Goal: Task Accomplishment & Management: Use online tool/utility

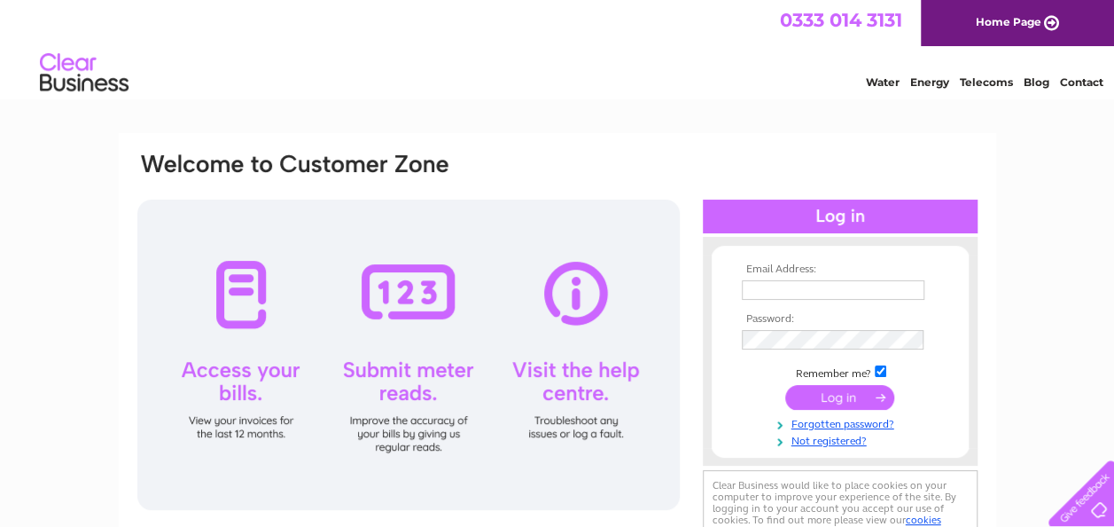
type input "[EMAIL_ADDRESS][DOMAIN_NAME]"
click at [845, 395] on input "submit" at bounding box center [839, 397] width 109 height 25
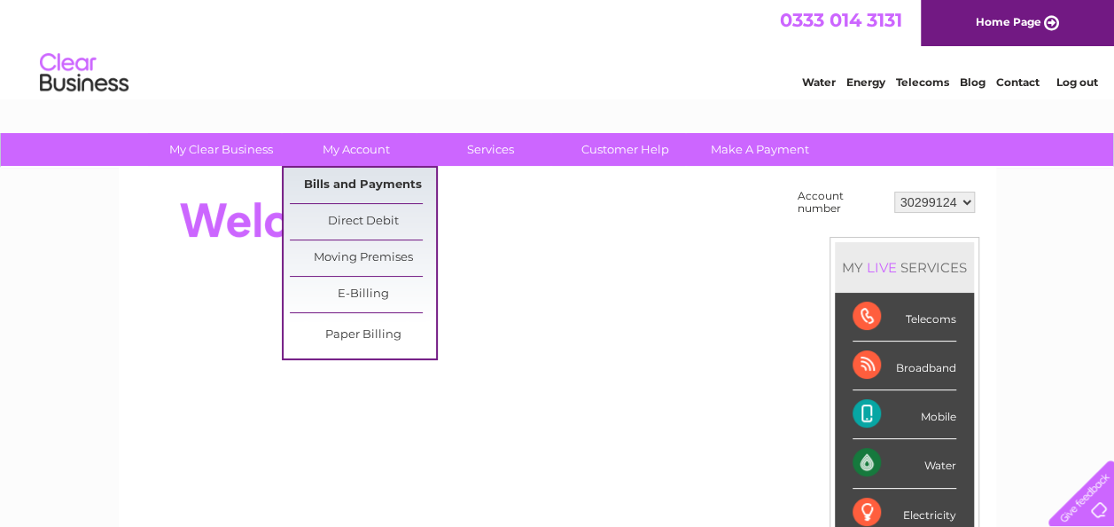
click at [383, 178] on link "Bills and Payments" at bounding box center [363, 185] width 146 height 35
click at [383, 183] on link "Bills and Payments" at bounding box center [363, 185] width 146 height 35
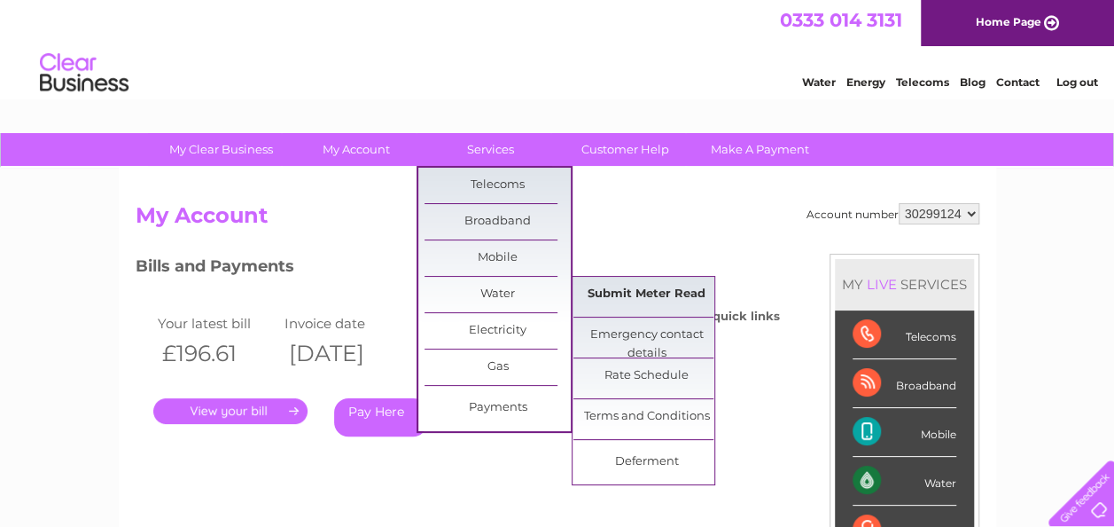
click at [649, 285] on link "Submit Meter Read" at bounding box center [647, 294] width 146 height 35
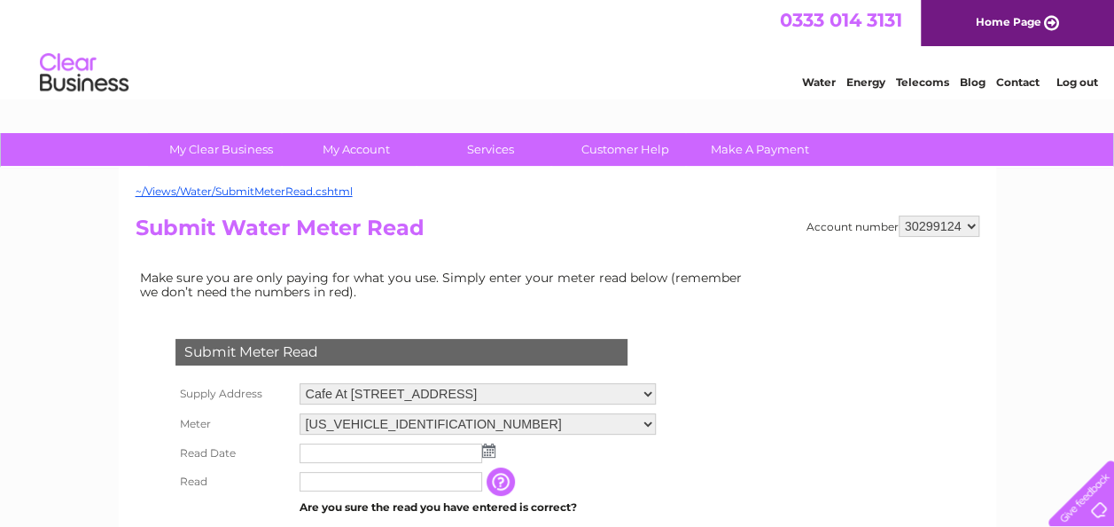
click at [489, 449] on img at bounding box center [488, 450] width 13 height 14
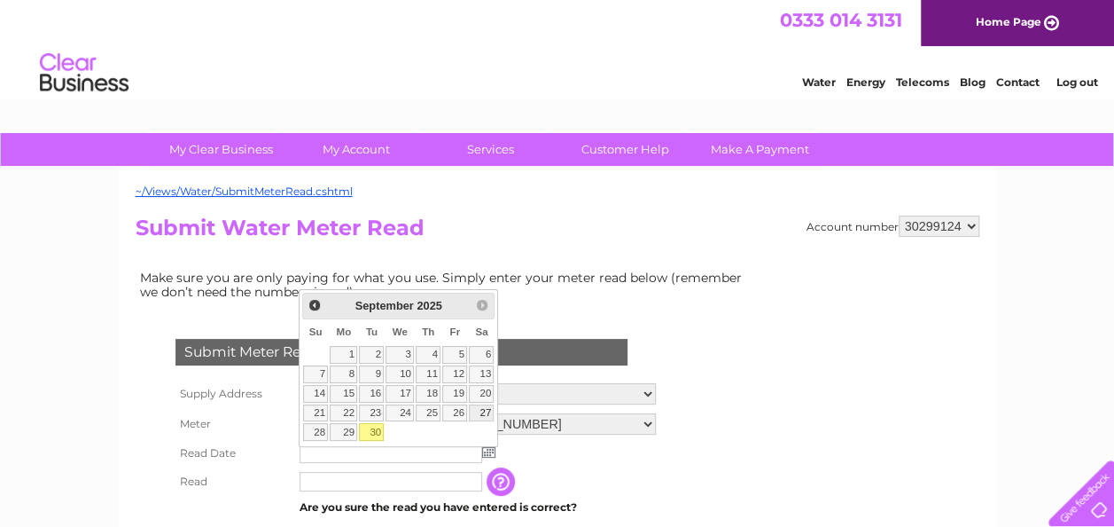
click at [484, 410] on link "27" at bounding box center [481, 413] width 25 height 18
type input "2025/09/27"
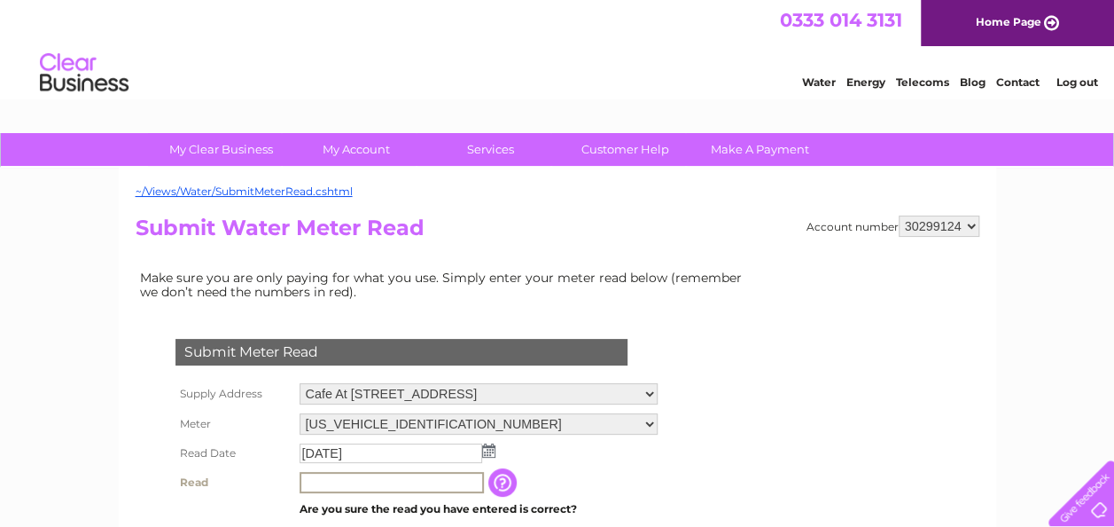
click at [369, 478] on input "text" at bounding box center [392, 482] width 184 height 21
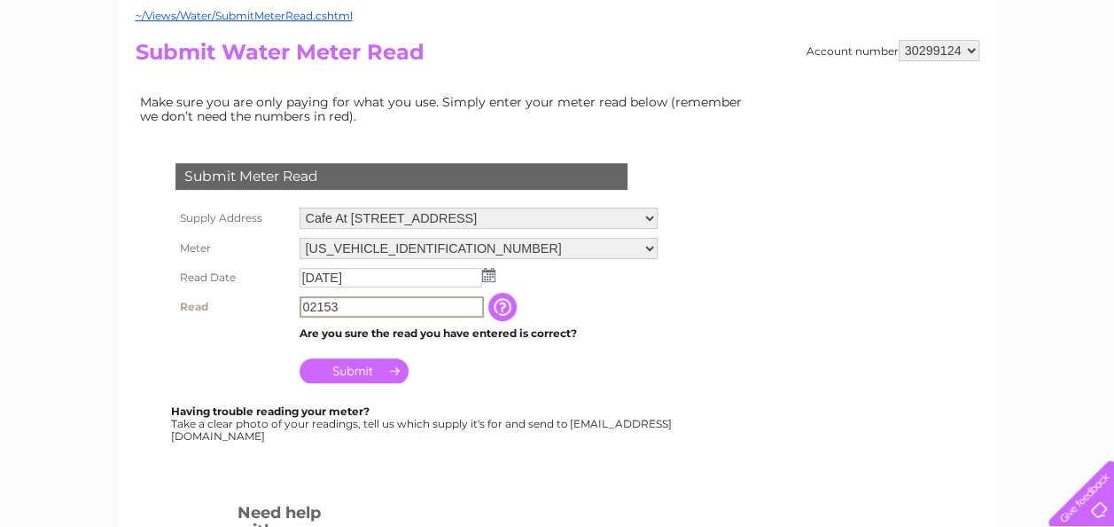
scroll to position [177, 0]
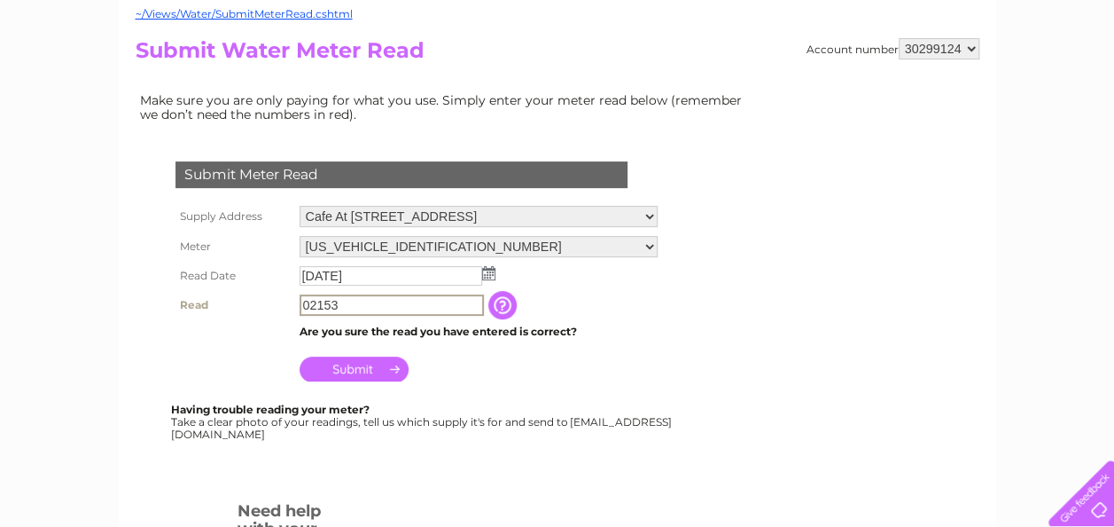
type input "02153"
click at [360, 366] on input "Submit" at bounding box center [354, 367] width 109 height 25
